Goal: Task Accomplishment & Management: Manage account settings

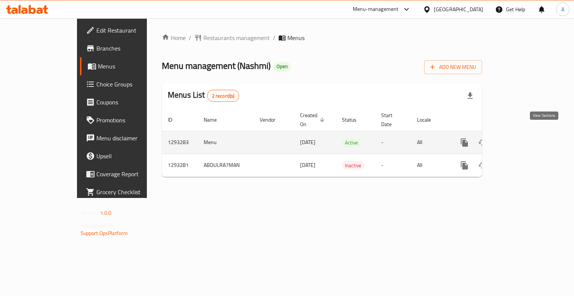
click at [523, 138] on icon "enhanced table" at bounding box center [518, 142] width 9 height 9
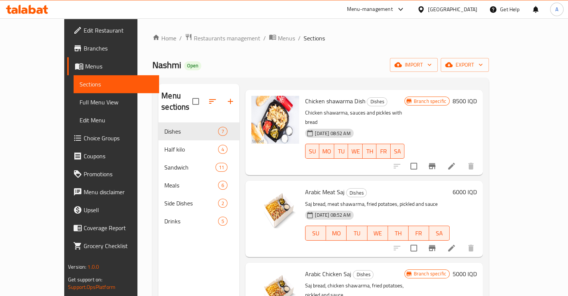
scroll to position [30, 0]
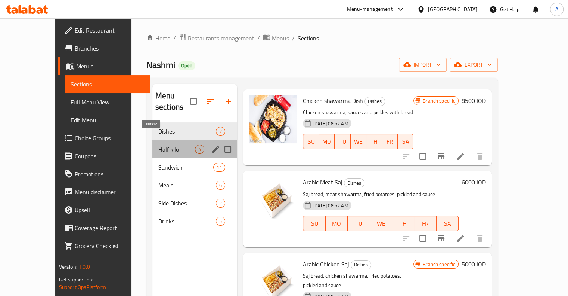
click at [158, 145] on span "Half kilo" at bounding box center [176, 149] width 37 height 9
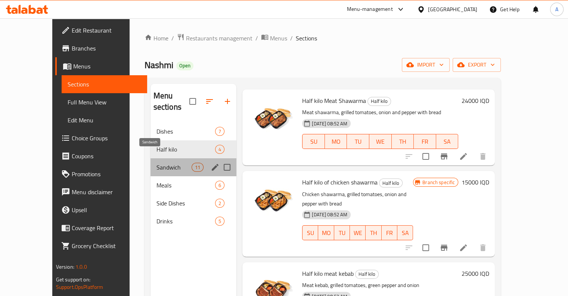
click at [160, 163] on span "Sandwich" at bounding box center [174, 167] width 35 height 9
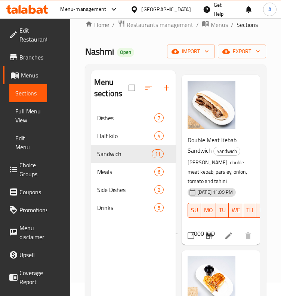
scroll to position [567, 0]
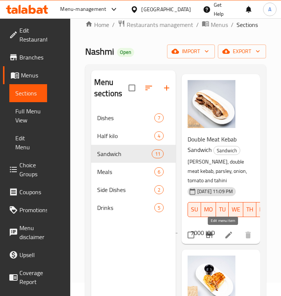
click at [225, 236] on icon at bounding box center [228, 234] width 7 height 7
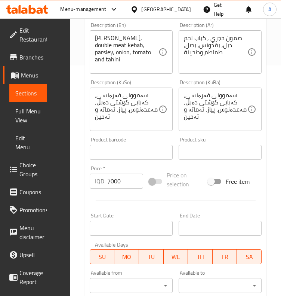
scroll to position [234, 0]
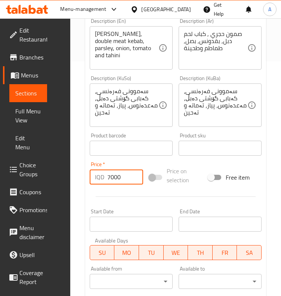
click at [125, 179] on input "7000" at bounding box center [125, 176] width 36 height 15
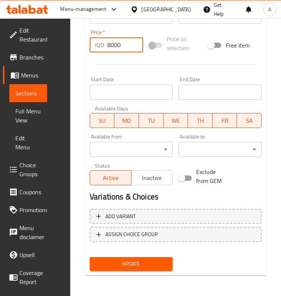
type input "8000"
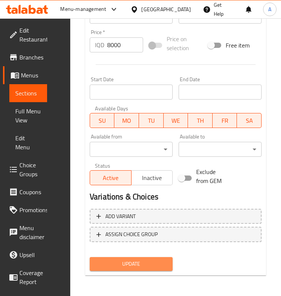
click at [127, 259] on span "Update" at bounding box center [131, 263] width 71 height 9
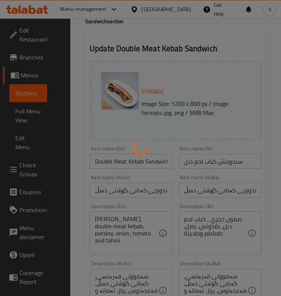
scroll to position [0, 0]
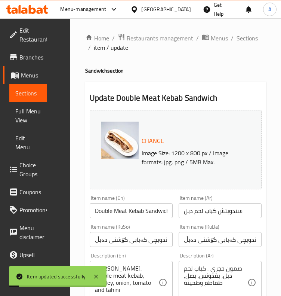
click at [244, 44] on ol "Home / Restaurants management / Menus / Sections / item / update" at bounding box center [175, 42] width 181 height 19
click at [248, 38] on span "Sections" at bounding box center [247, 38] width 21 height 9
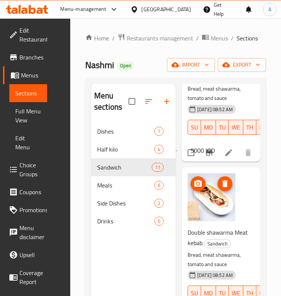
scroll to position [1190, 0]
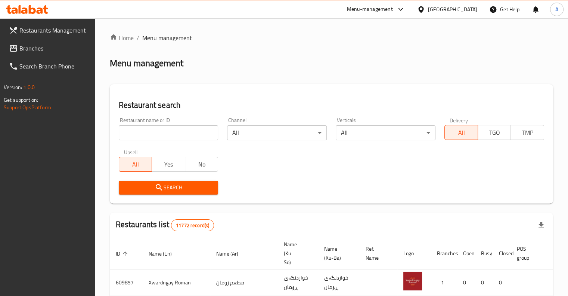
click at [161, 118] on div "Restaurant name or ID Restaurant name or ID" at bounding box center [169, 128] width 100 height 23
click at [160, 122] on div "Restaurant name or ID Restaurant name or ID" at bounding box center [169, 128] width 100 height 23
click at [160, 127] on input "search" at bounding box center [169, 132] width 100 height 15
type input "m"
type input "nashmi"
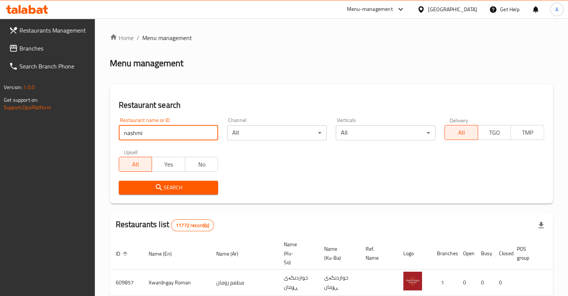
click button "Search" at bounding box center [169, 187] width 100 height 14
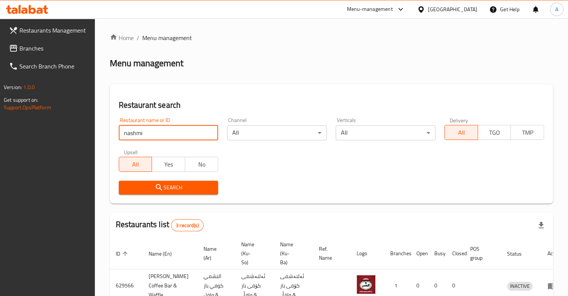
scroll to position [106, 0]
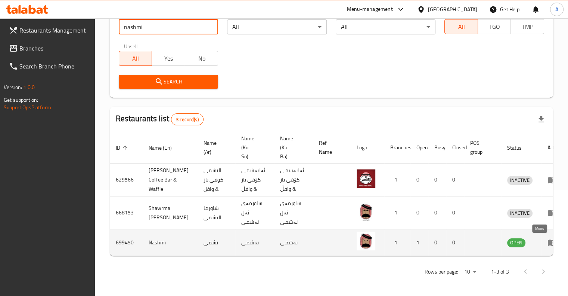
click at [548, 244] on icon "enhanced table" at bounding box center [552, 243] width 8 height 6
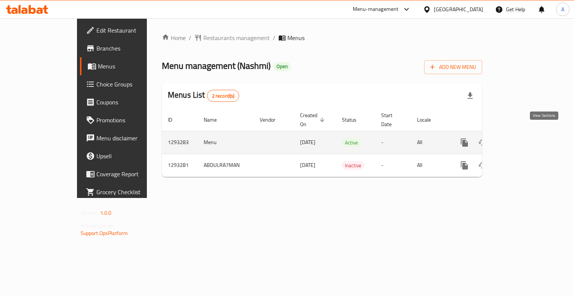
click at [527, 141] on link "enhanced table" at bounding box center [518, 142] width 18 height 18
click at [527, 139] on link "enhanced table" at bounding box center [518, 143] width 18 height 18
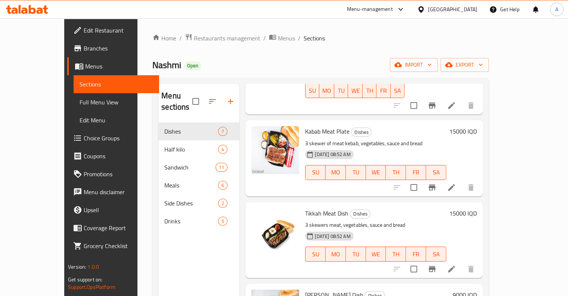
scroll to position [243, 0]
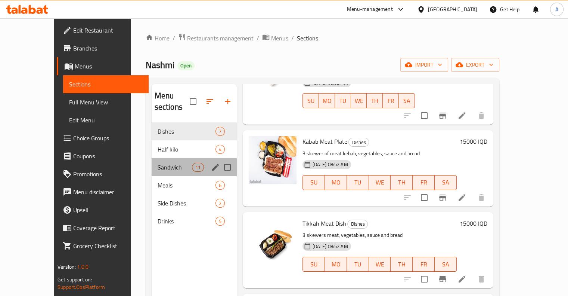
click at [152, 158] on div "Sandwich 11" at bounding box center [195, 167] width 86 height 18
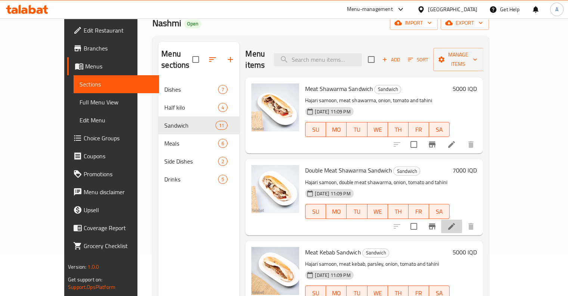
click at [462, 219] on li at bounding box center [451, 225] width 21 height 13
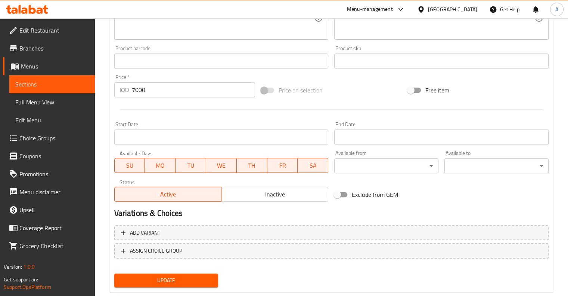
scroll to position [329, 0]
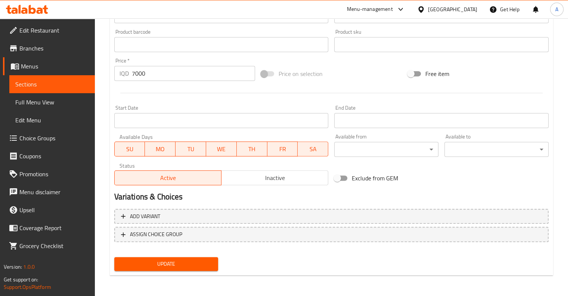
click at [252, 183] on button "Inactive" at bounding box center [274, 177] width 107 height 15
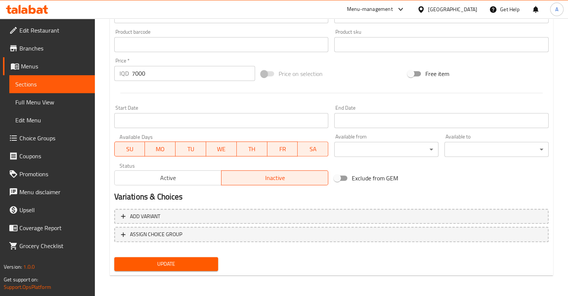
click at [157, 264] on span "Update" at bounding box center [166, 263] width 92 height 9
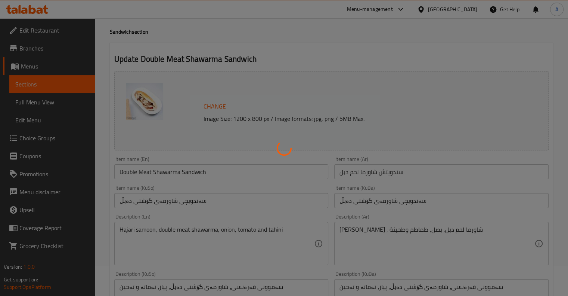
scroll to position [0, 0]
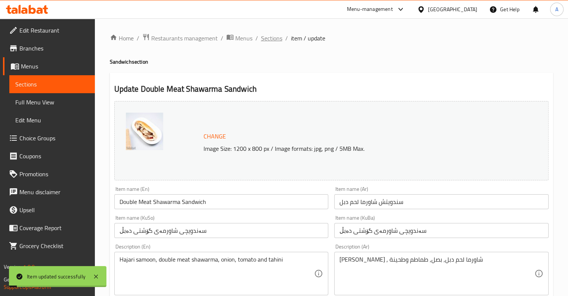
click at [275, 41] on span "Sections" at bounding box center [271, 38] width 21 height 9
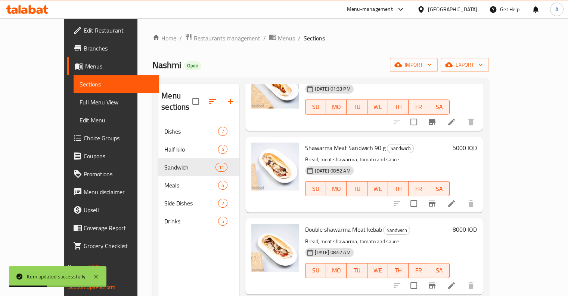
scroll to position [481, 0]
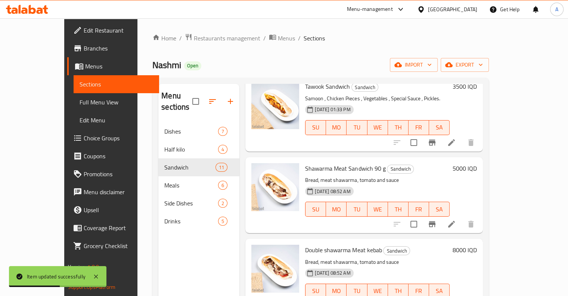
click at [477, 163] on h6 "5000 IQD" at bounding box center [465, 168] width 24 height 10
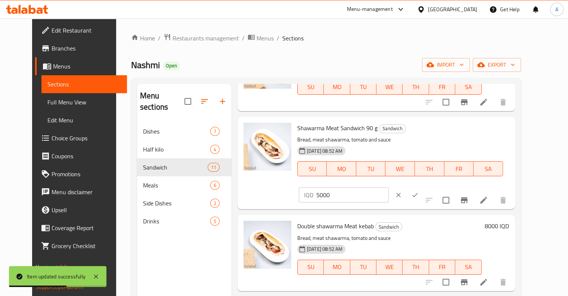
click at [389, 187] on input "5000" at bounding box center [352, 194] width 72 height 15
type input "7000"
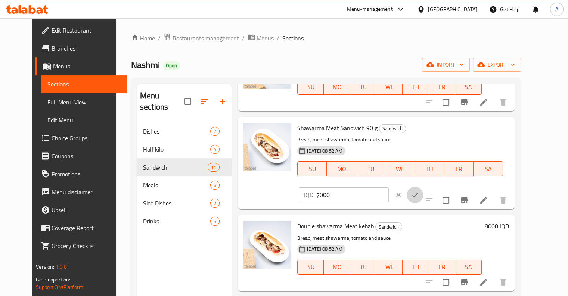
click at [423, 186] on button "ok" at bounding box center [415, 194] width 16 height 16
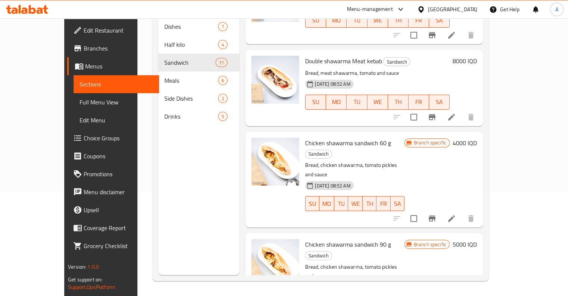
scroll to position [562, 0]
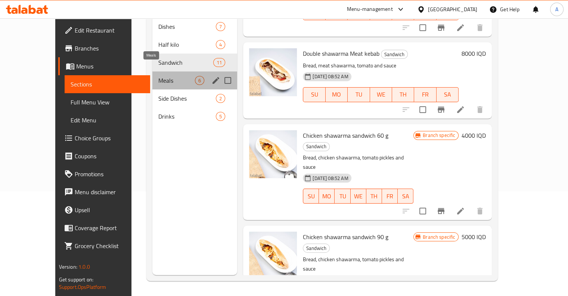
click at [158, 76] on span "Meals" at bounding box center [176, 80] width 37 height 9
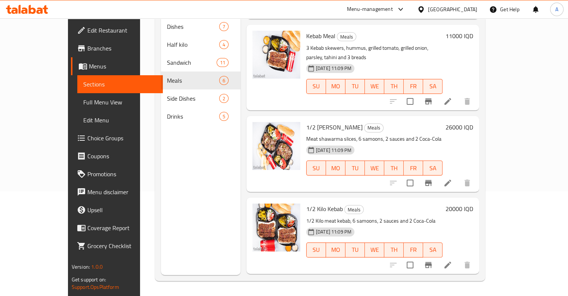
scroll to position [54, 0]
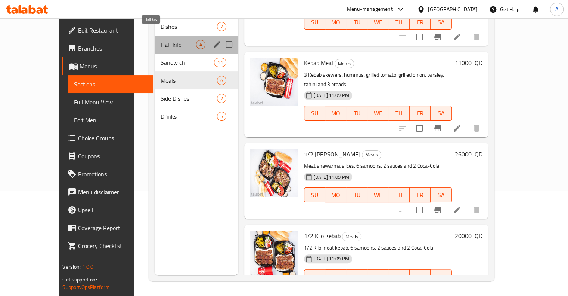
click at [166, 40] on span "Half kilo" at bounding box center [178, 44] width 35 height 9
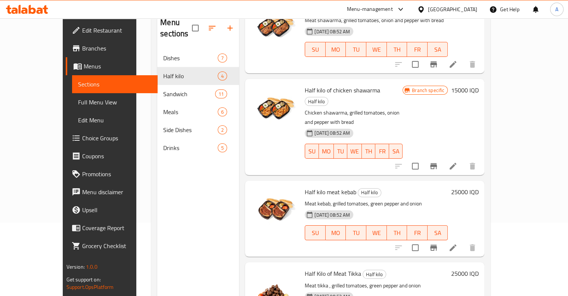
scroll to position [49, 0]
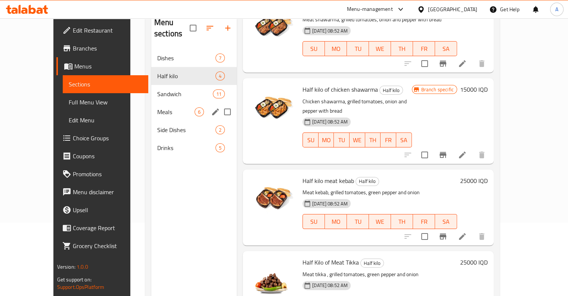
click at [157, 107] on span "Meals" at bounding box center [175, 111] width 37 height 9
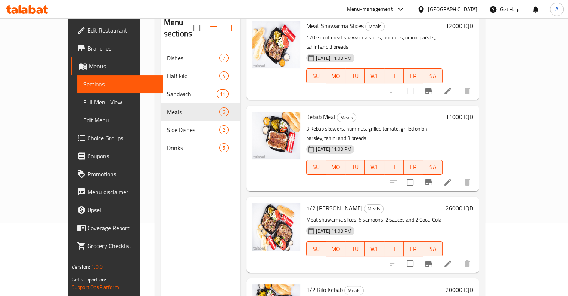
scroll to position [27, 0]
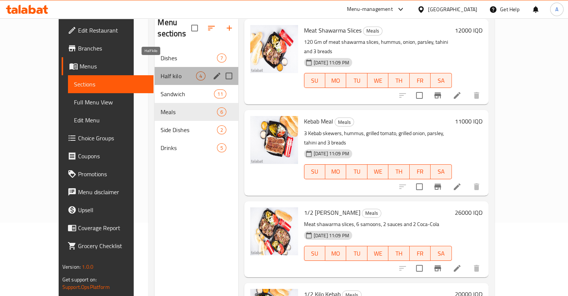
click at [161, 71] on span "Half kilo" at bounding box center [178, 75] width 35 height 9
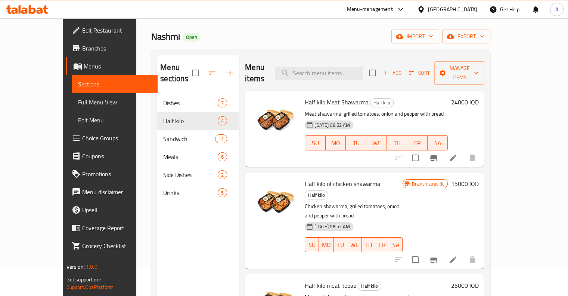
scroll to position [28, 0]
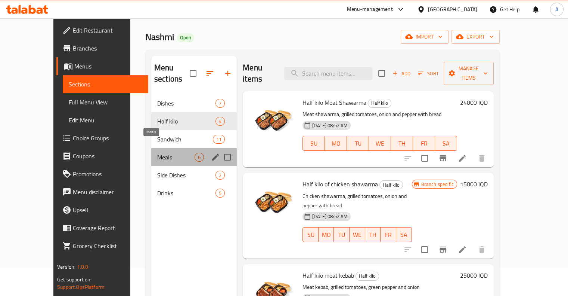
click at [157, 152] on span "Meals" at bounding box center [175, 156] width 37 height 9
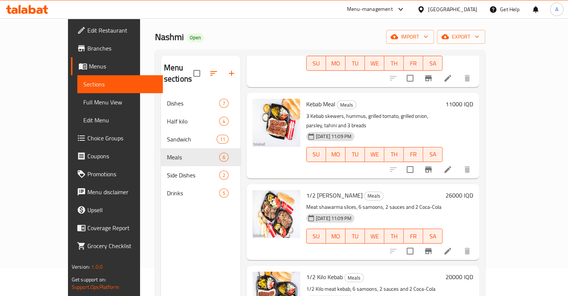
scroll to position [93, 0]
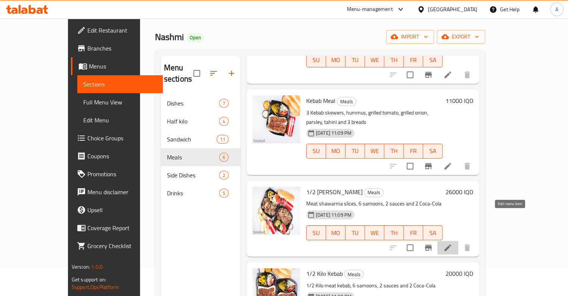
click at [453, 243] on icon at bounding box center [448, 247] width 9 height 9
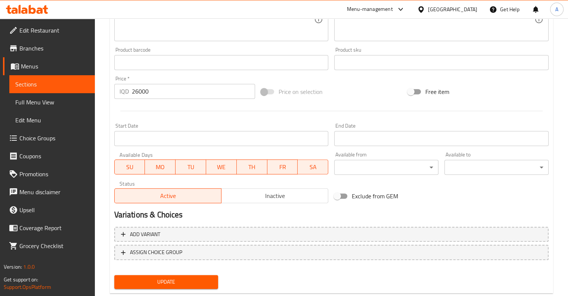
scroll to position [329, 0]
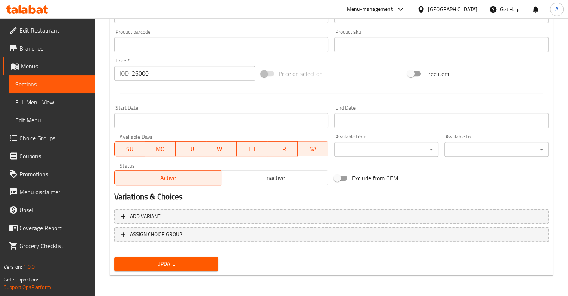
click at [244, 179] on span "Inactive" at bounding box center [275, 177] width 101 height 11
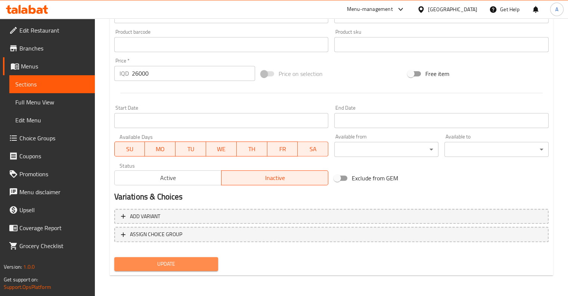
click at [152, 258] on button "Update" at bounding box center [166, 264] width 104 height 14
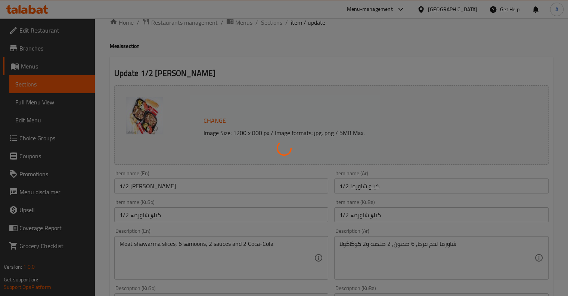
scroll to position [0, 0]
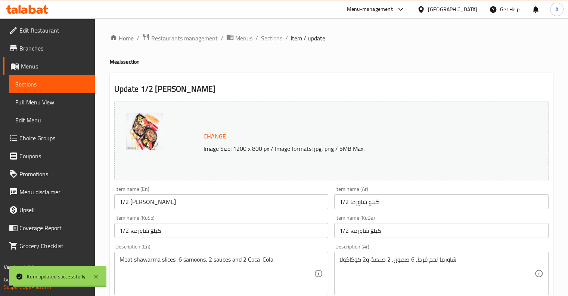
click at [269, 42] on span "Sections" at bounding box center [271, 38] width 21 height 9
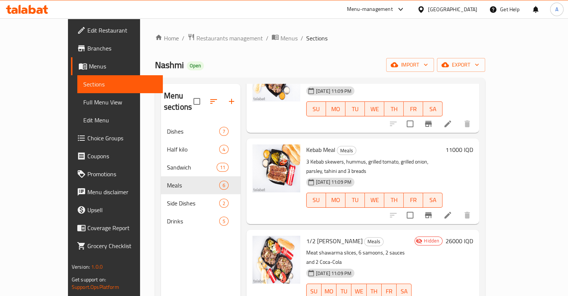
scroll to position [79, 0]
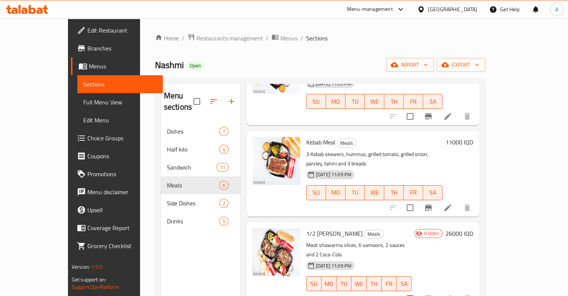
click at [453, 203] on icon at bounding box center [448, 207] width 9 height 9
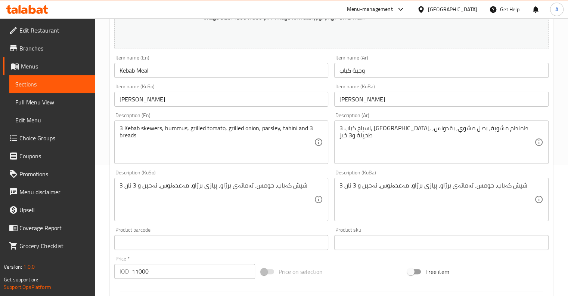
scroll to position [132, 0]
click at [161, 266] on input "11000" at bounding box center [193, 270] width 123 height 15
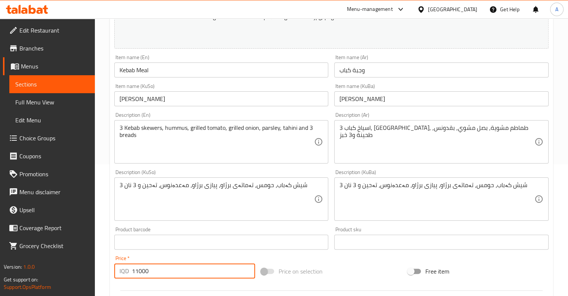
click at [161, 266] on input "11000" at bounding box center [193, 270] width 123 height 15
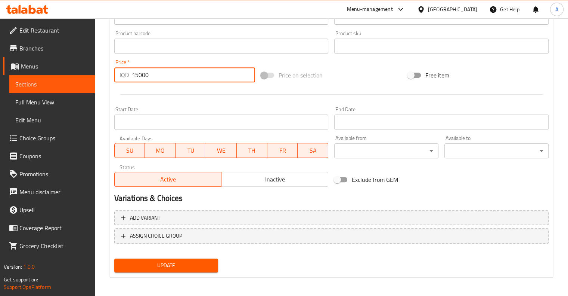
scroll to position [328, 0]
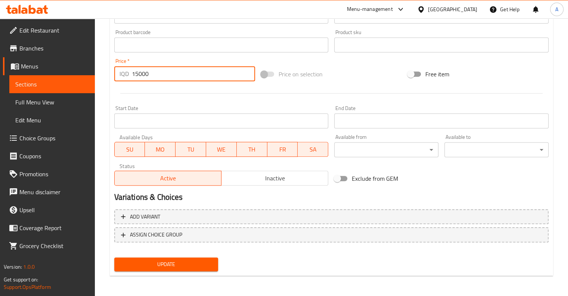
type input "15000"
click at [166, 266] on span "Update" at bounding box center [166, 263] width 92 height 9
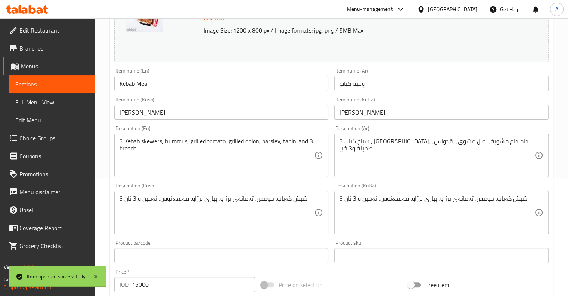
scroll to position [0, 0]
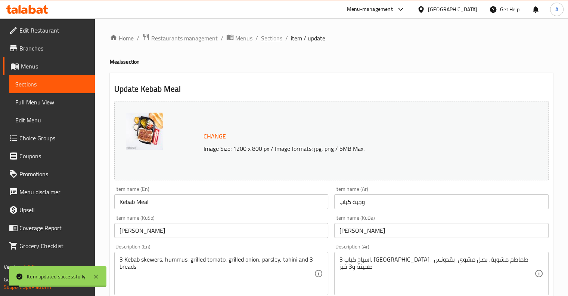
click at [276, 38] on span "Sections" at bounding box center [271, 38] width 21 height 9
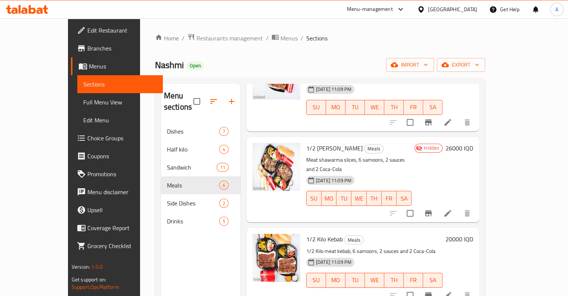
scroll to position [166, 0]
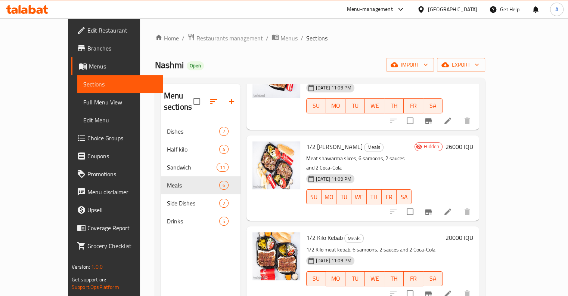
click at [458, 287] on li at bounding box center [448, 293] width 21 height 13
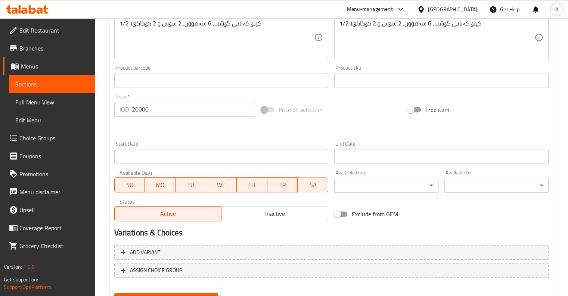
scroll to position [329, 0]
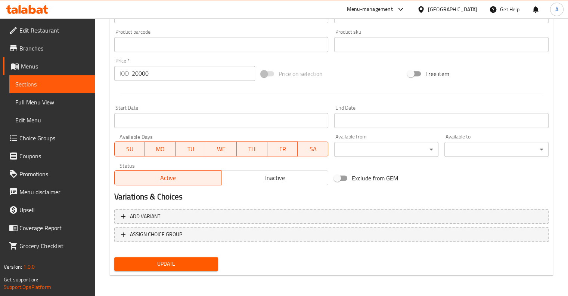
click at [244, 172] on button "Inactive" at bounding box center [274, 177] width 107 height 15
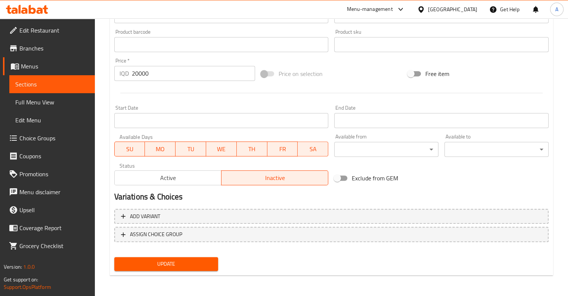
click at [158, 262] on span "Update" at bounding box center [166, 263] width 92 height 9
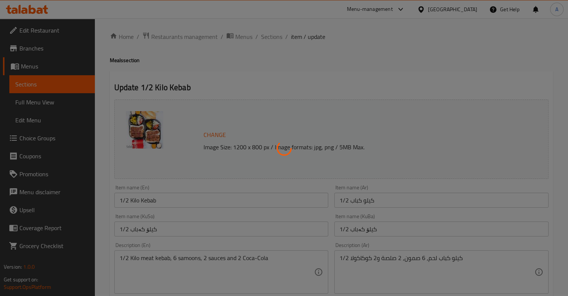
scroll to position [0, 0]
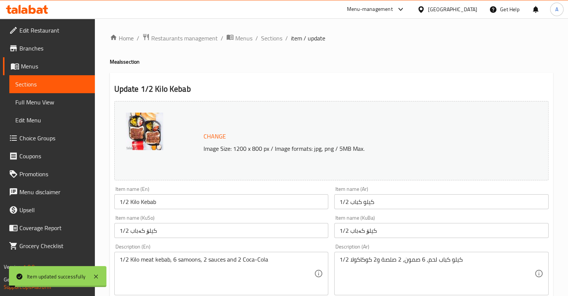
click at [270, 43] on span "Sections" at bounding box center [271, 38] width 21 height 9
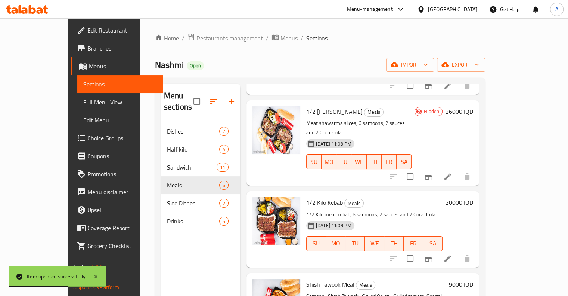
scroll to position [202, 0]
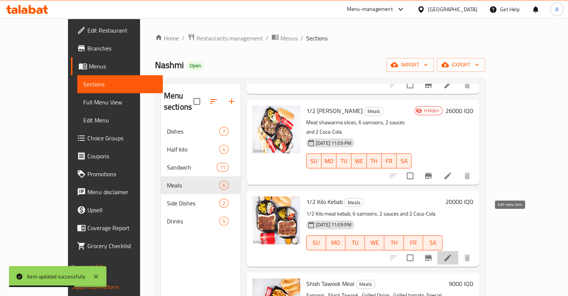
click at [451, 254] on icon at bounding box center [448, 257] width 7 height 7
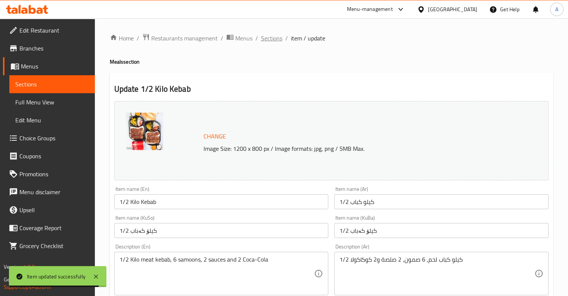
click at [275, 40] on span "Sections" at bounding box center [271, 38] width 21 height 9
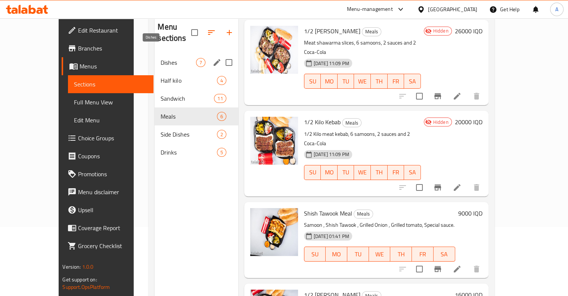
scroll to position [67, 0]
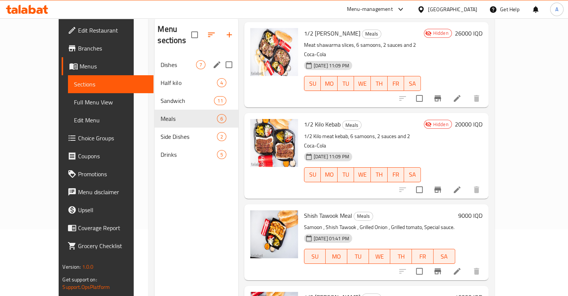
click at [155, 58] on div "Dishes 7" at bounding box center [196, 65] width 83 height 18
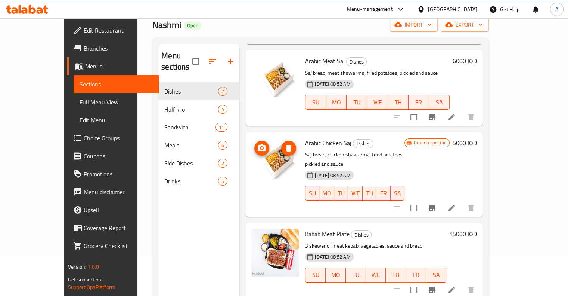
scroll to position [121, 0]
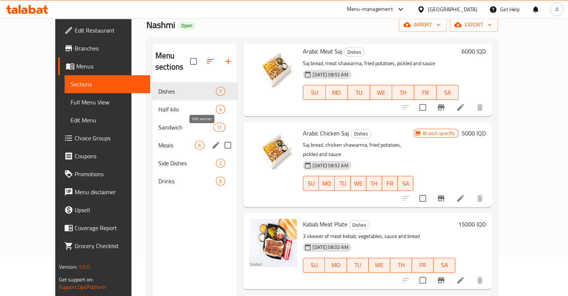
click at [211, 140] on icon "edit" at bounding box center [215, 144] width 9 height 9
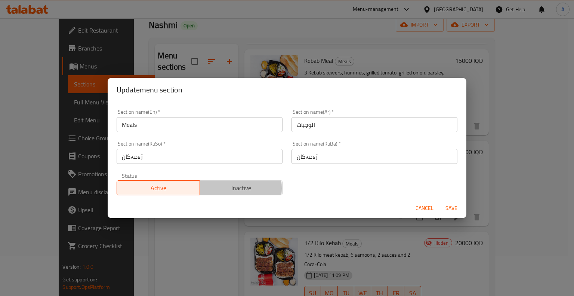
click at [221, 188] on span "Inactive" at bounding box center [241, 187] width 77 height 11
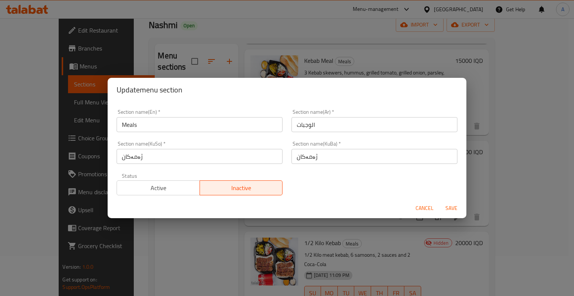
click at [457, 209] on span "Save" at bounding box center [451, 207] width 18 height 9
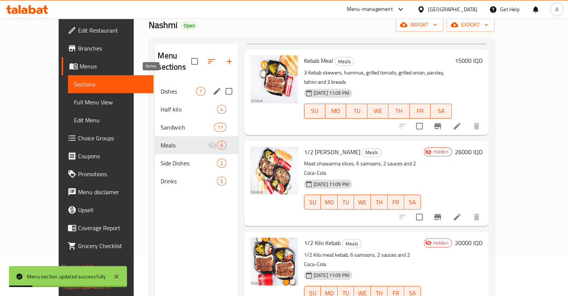
click at [172, 87] on span "Dishes" at bounding box center [178, 91] width 35 height 9
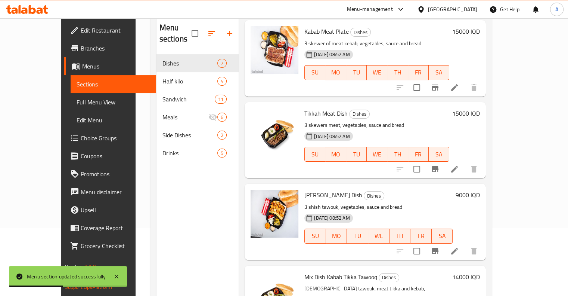
scroll to position [69, 0]
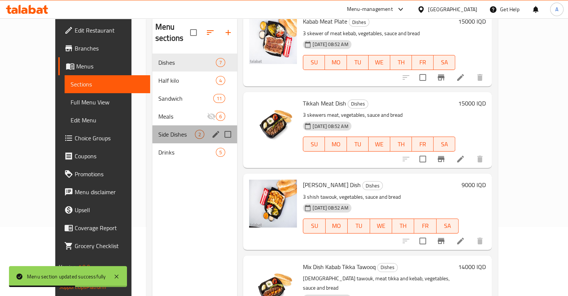
click at [152, 125] on div "Side Dishes 2" at bounding box center [194, 134] width 85 height 18
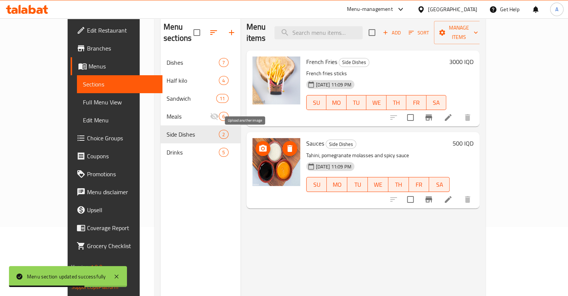
scroll to position [59, 0]
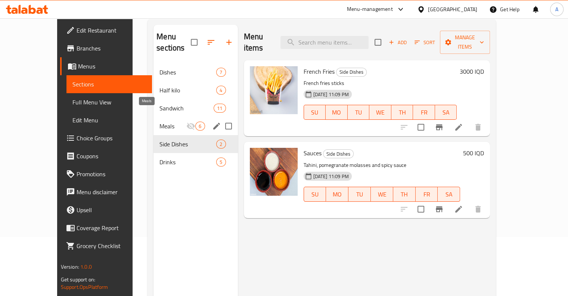
click at [160, 121] on span "Meals" at bounding box center [173, 125] width 27 height 9
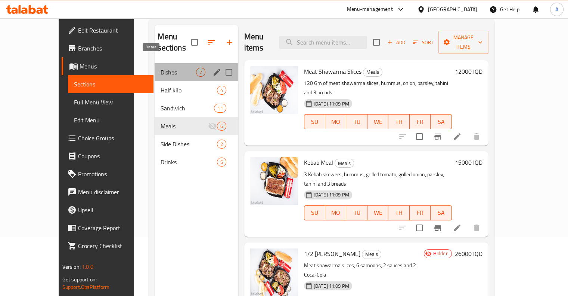
click at [161, 68] on span "Dishes" at bounding box center [178, 72] width 35 height 9
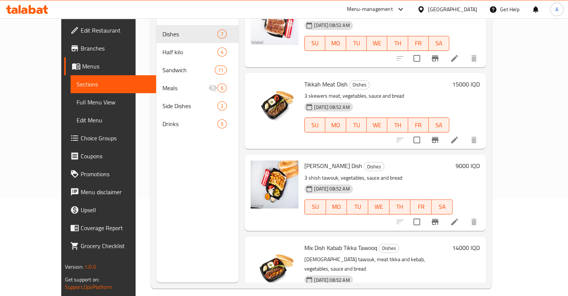
scroll to position [105, 0]
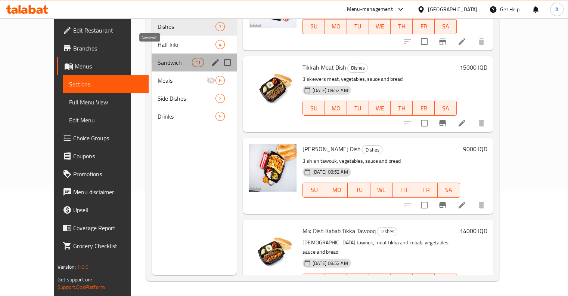
click at [158, 58] on span "Sandwich" at bounding box center [175, 62] width 35 height 9
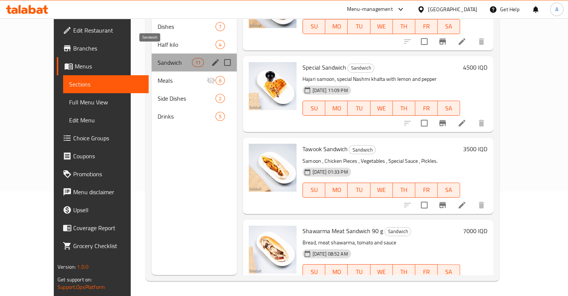
click at [158, 58] on span "Sandwich" at bounding box center [175, 62] width 35 height 9
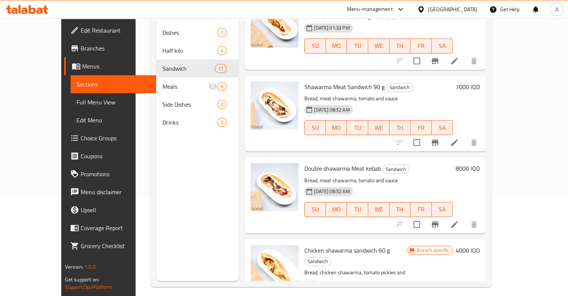
scroll to position [454, 0]
click at [459, 219] on icon at bounding box center [454, 223] width 9 height 9
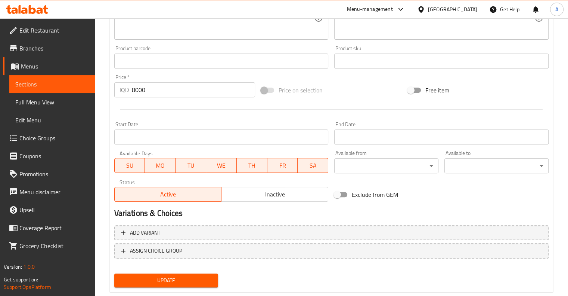
scroll to position [309, 0]
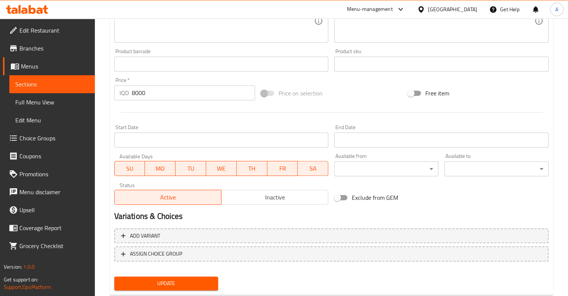
click at [281, 188] on div "Active Inactive" at bounding box center [221, 193] width 214 height 22
click at [276, 200] on span "Inactive" at bounding box center [275, 197] width 101 height 11
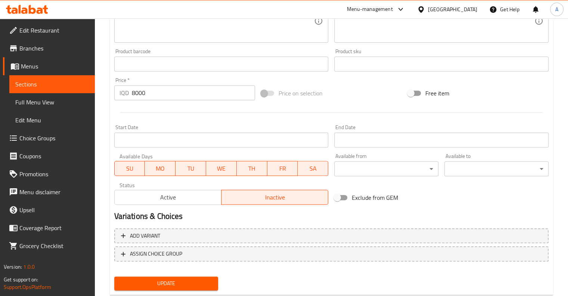
click at [188, 282] on span "Update" at bounding box center [166, 282] width 92 height 9
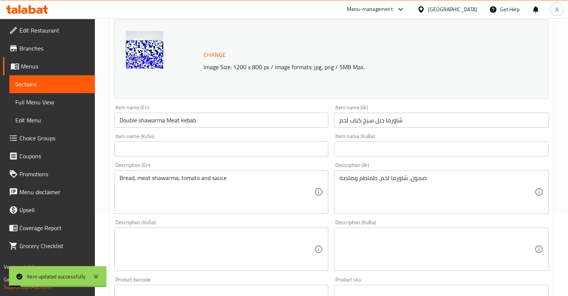
scroll to position [0, 0]
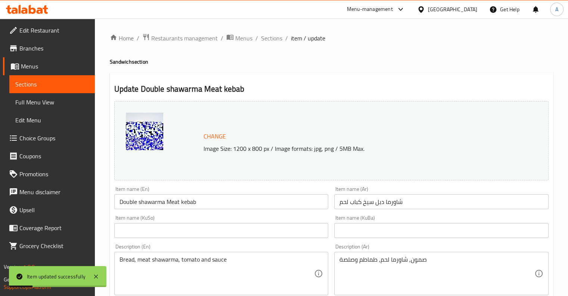
click at [272, 42] on span "Sections" at bounding box center [271, 38] width 21 height 9
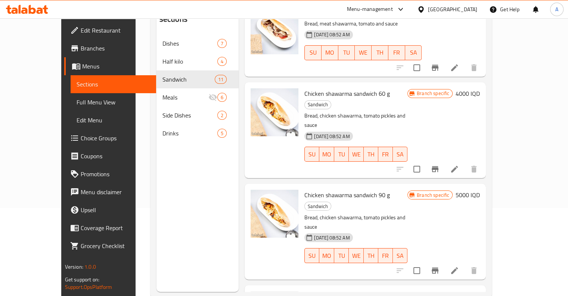
scroll to position [96, 0]
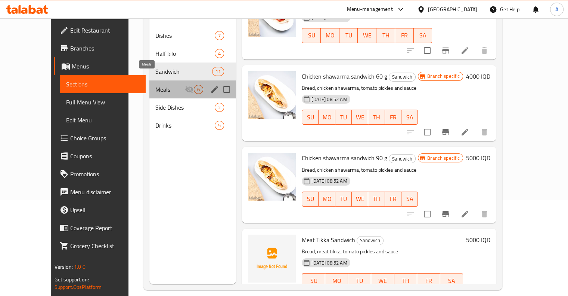
click at [155, 85] on span "Meals" at bounding box center [170, 89] width 30 height 9
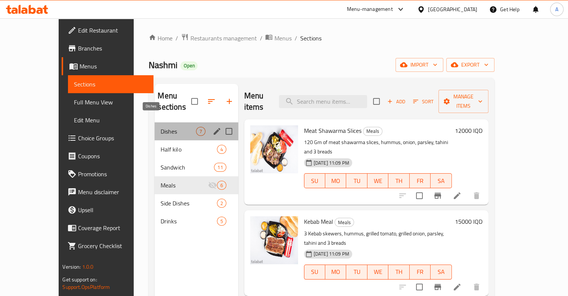
click at [161, 127] on span "Dishes" at bounding box center [178, 131] width 35 height 9
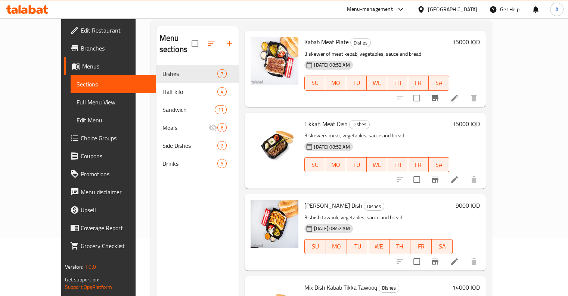
scroll to position [105, 0]
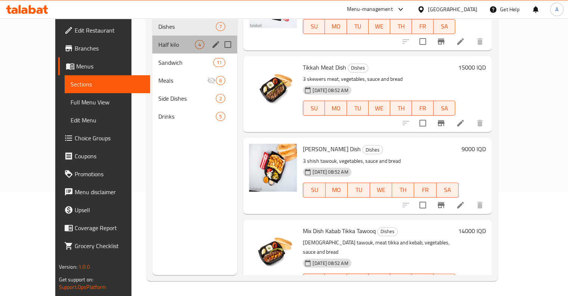
click at [152, 35] on div "Half kilo 4" at bounding box center [194, 44] width 85 height 18
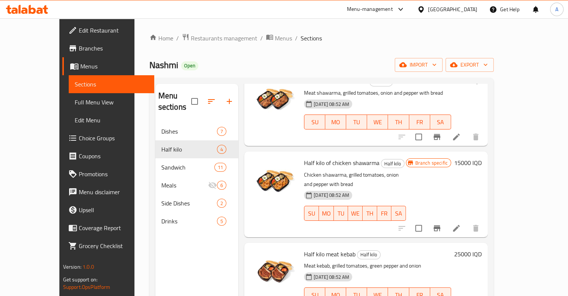
scroll to position [105, 0]
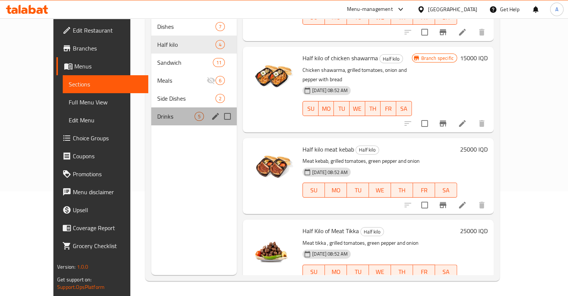
click at [151, 107] on div "Drinks 5" at bounding box center [194, 116] width 86 height 18
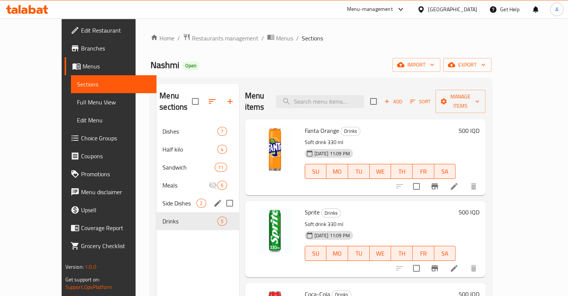
click at [163, 198] on span "Side Dishes" at bounding box center [180, 202] width 34 height 9
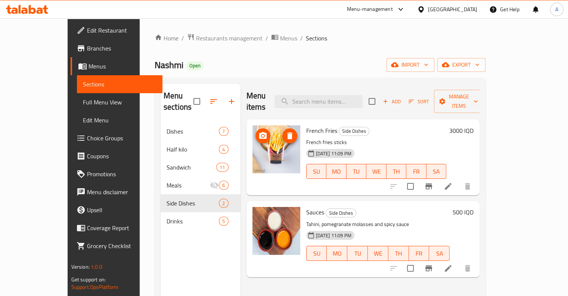
scroll to position [27, 0]
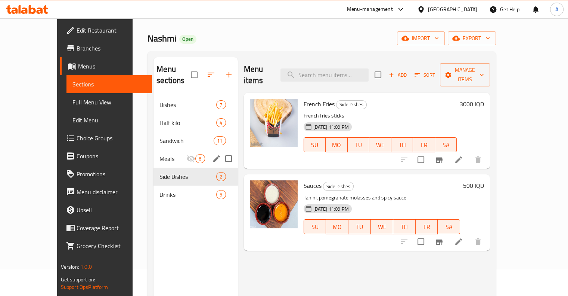
click at [172, 154] on span "Meals" at bounding box center [173, 158] width 27 height 9
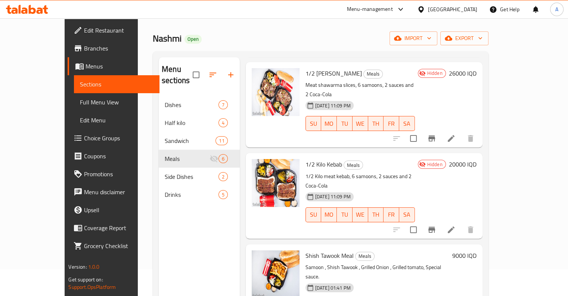
scroll to position [105, 0]
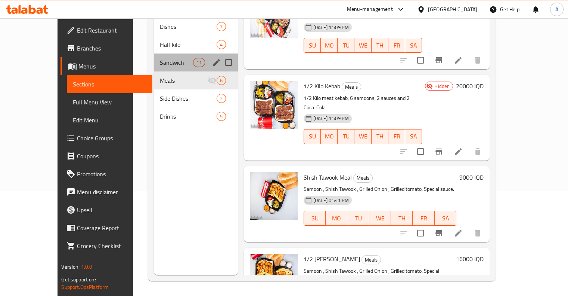
click at [158, 58] on div "Sandwich 11" at bounding box center [196, 62] width 84 height 18
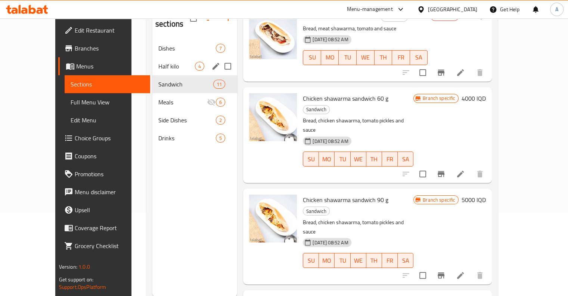
click at [158, 62] on span "Half kilo" at bounding box center [176, 66] width 37 height 9
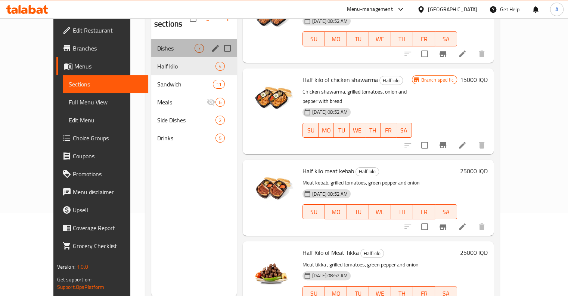
click at [151, 39] on div "Dishes 7" at bounding box center [194, 48] width 86 height 18
